Goal: Task Accomplishment & Management: Complete application form

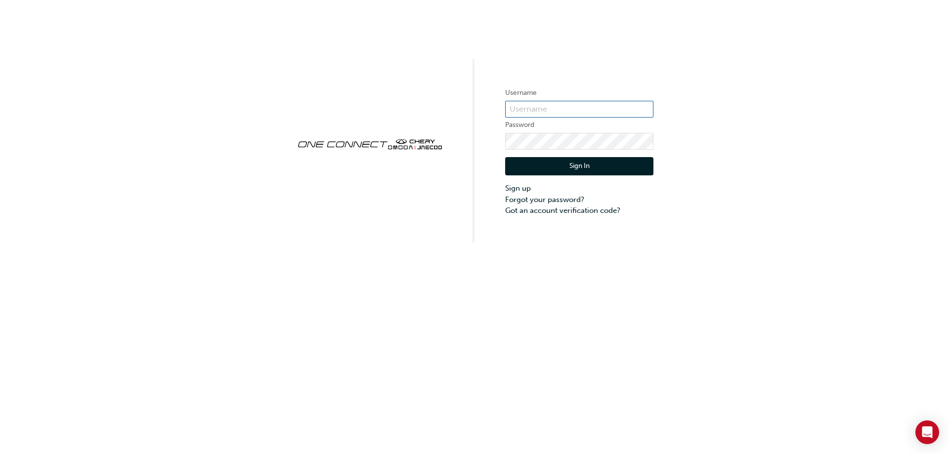
type input "CHAU2062"
click at [576, 165] on button "Sign In" at bounding box center [579, 166] width 148 height 19
type input "CHAU2062"
click at [603, 167] on button "Sign In" at bounding box center [579, 166] width 148 height 19
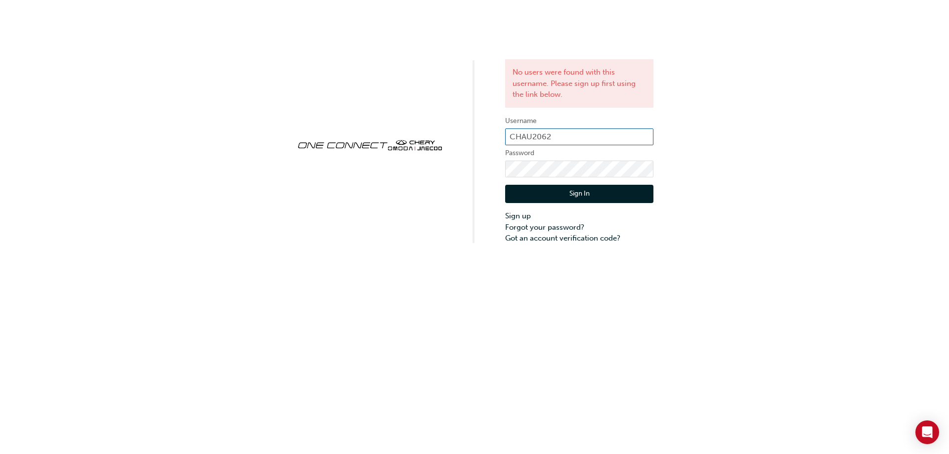
click at [566, 136] on input "CHAU2062" at bounding box center [579, 136] width 148 height 17
type input "CHAU2068"
click button "Sign In" at bounding box center [579, 194] width 148 height 19
click at [563, 136] on input "CHAU2068" at bounding box center [579, 136] width 148 height 17
type input "CHAU2062"
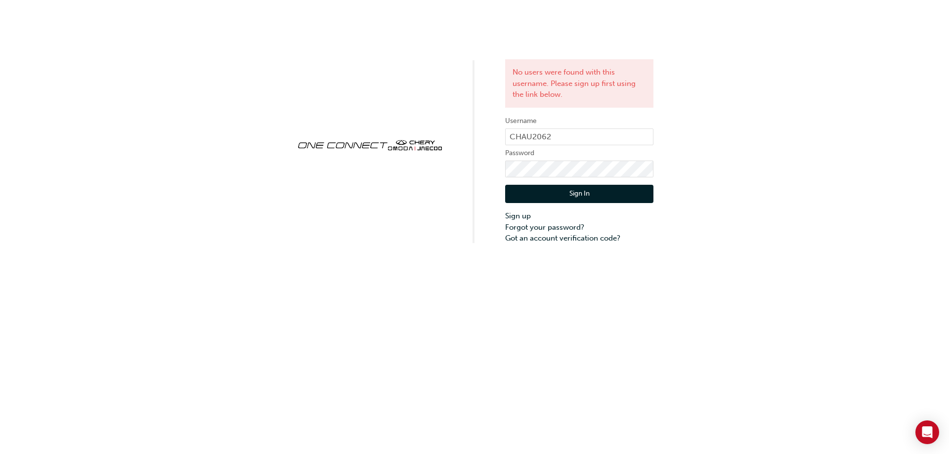
click at [556, 190] on button "Sign In" at bounding box center [579, 194] width 148 height 19
click at [523, 212] on link "Sign up" at bounding box center [579, 216] width 148 height 11
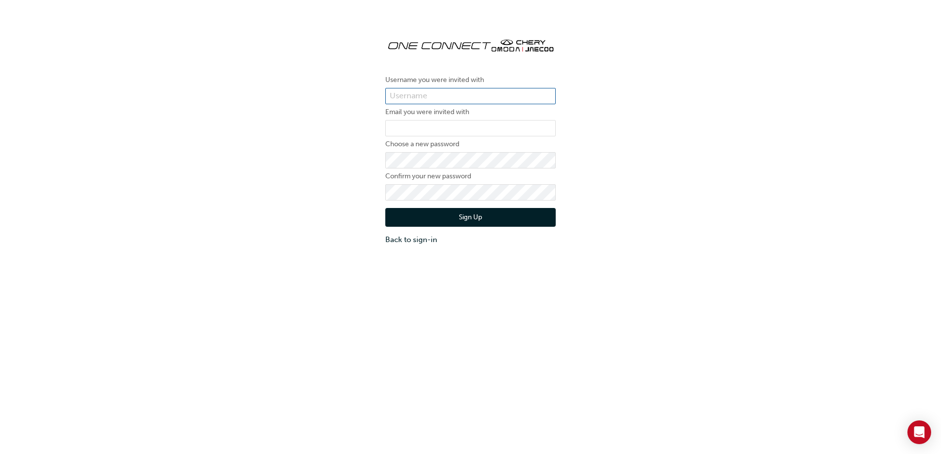
click at [510, 94] on input "text" at bounding box center [470, 96] width 170 height 17
click at [597, 127] on div "Username you were invited with Email you were invited with Choose a new passwor…" at bounding box center [470, 137] width 941 height 230
click at [480, 124] on input "email" at bounding box center [470, 128] width 170 height 17
type input "[EMAIL_ADDRESS][DOMAIN_NAME]"
click at [422, 216] on button "Sign Up" at bounding box center [470, 217] width 170 height 19
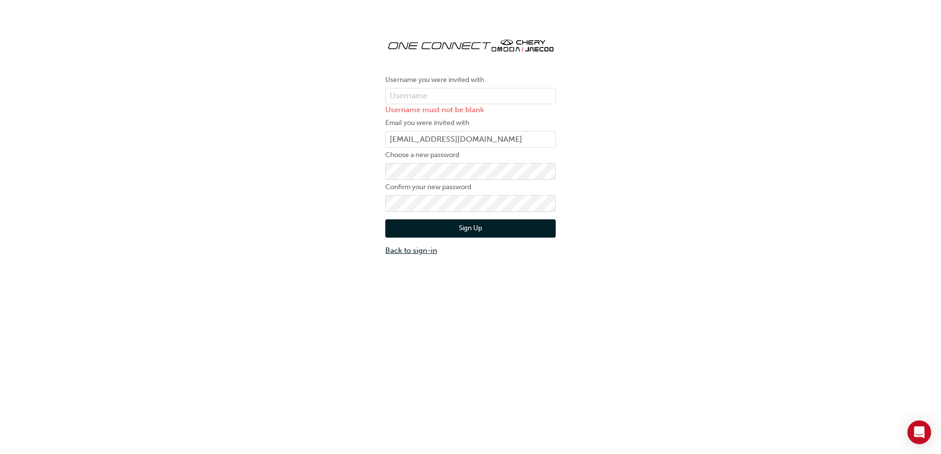
click at [413, 249] on link "Back to sign-in" at bounding box center [470, 250] width 170 height 11
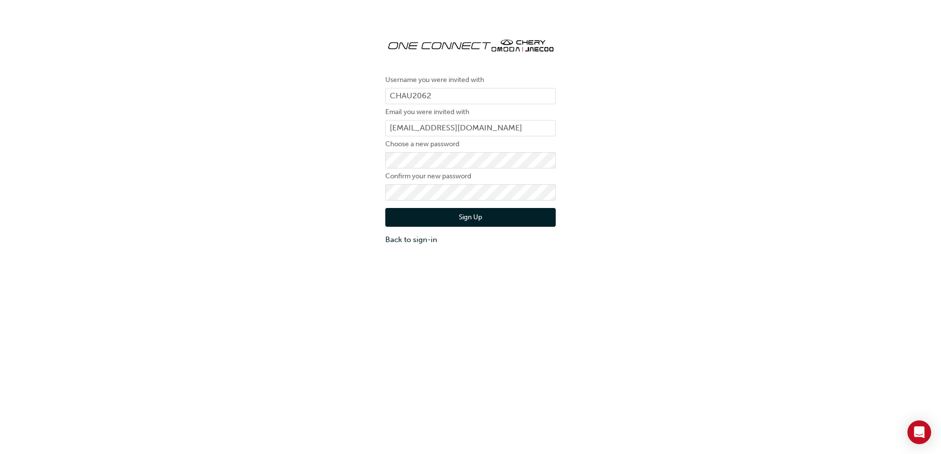
click at [411, 215] on button "Sign Up" at bounding box center [470, 217] width 170 height 19
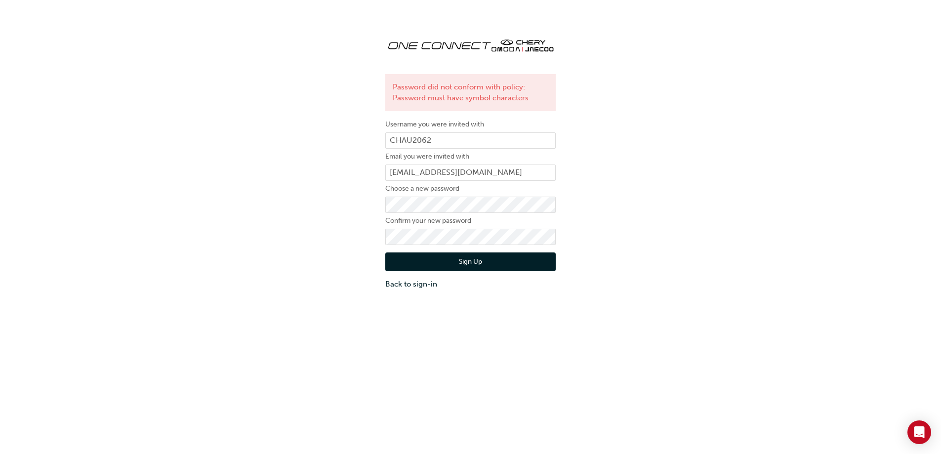
click at [417, 259] on button "Sign Up" at bounding box center [470, 262] width 170 height 19
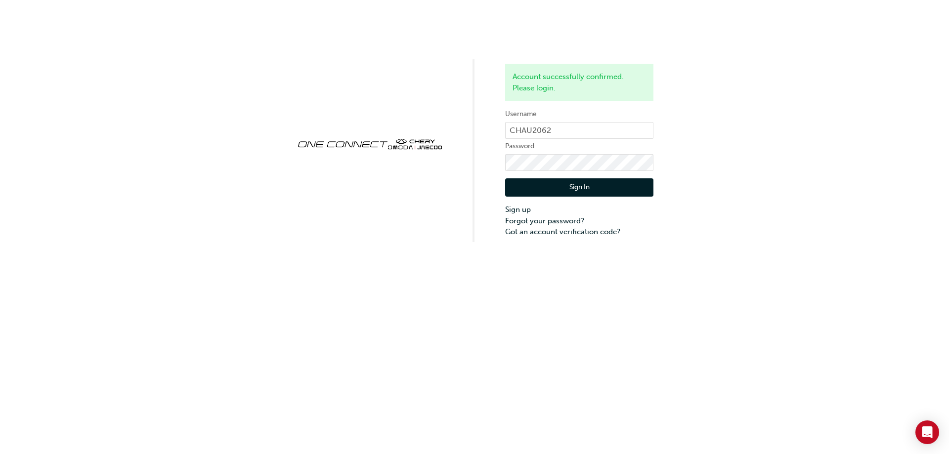
click at [588, 185] on button "Sign In" at bounding box center [579, 187] width 148 height 19
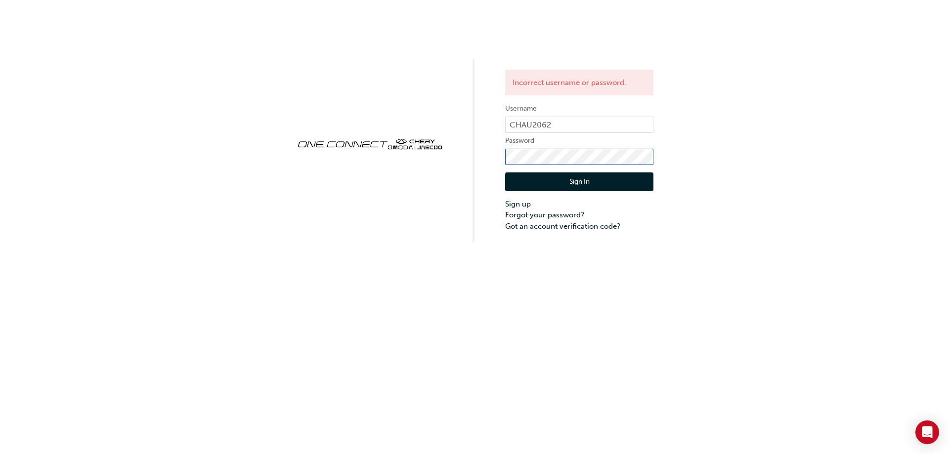
click button "Sign In" at bounding box center [579, 181] width 148 height 19
